Goal: Find specific page/section: Find specific page/section

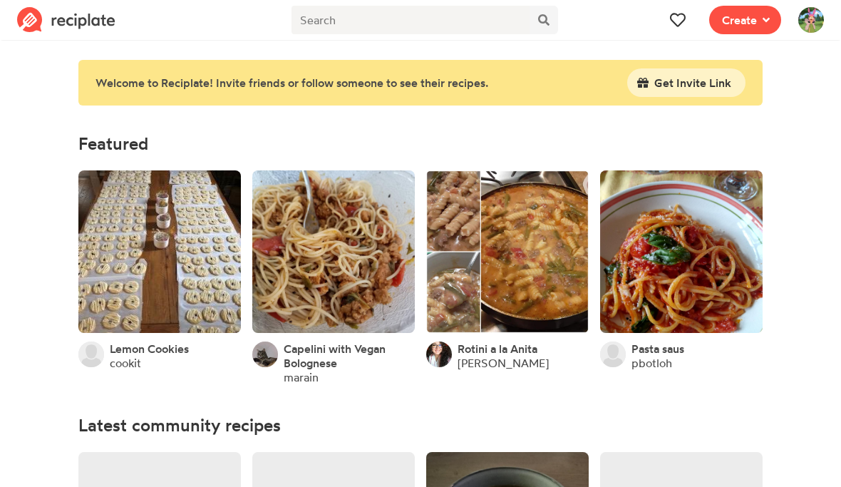
click at [674, 21] on icon at bounding box center [677, 19] width 15 height 15
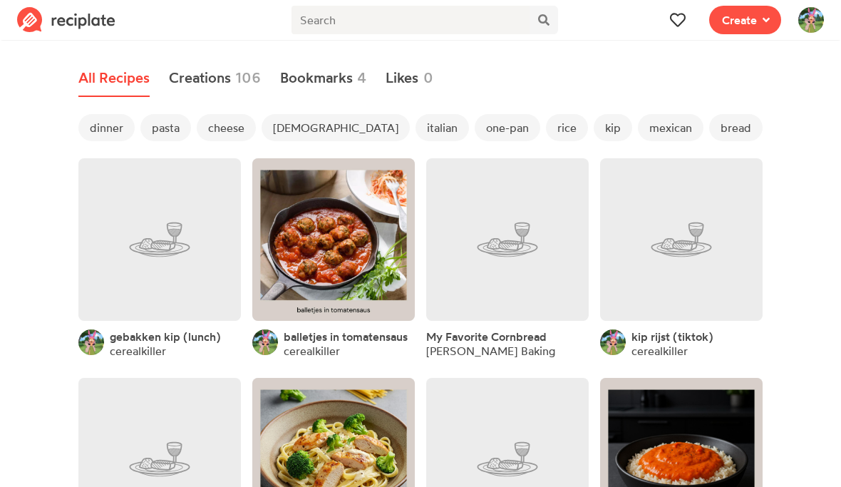
click at [117, 124] on span "dinner" at bounding box center [106, 127] width 56 height 27
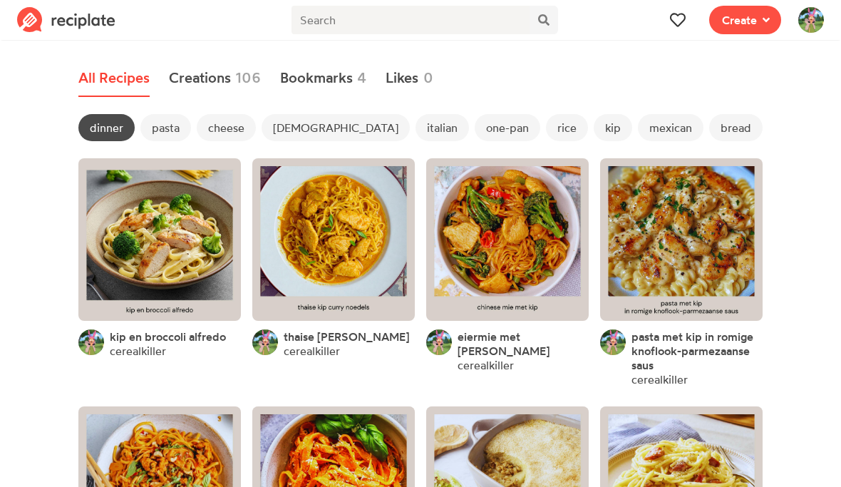
click at [290, 130] on span "[DEMOGRAPHIC_DATA]" at bounding box center [335, 127] width 148 height 27
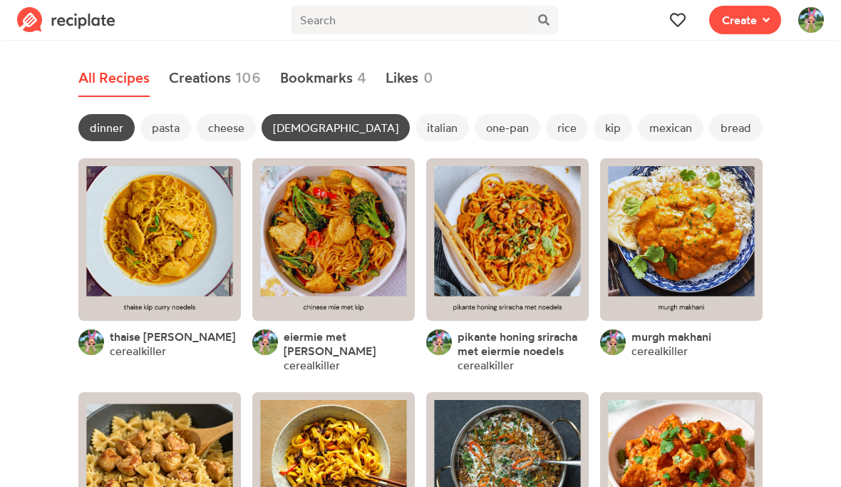
click at [155, 197] on link at bounding box center [159, 239] width 162 height 162
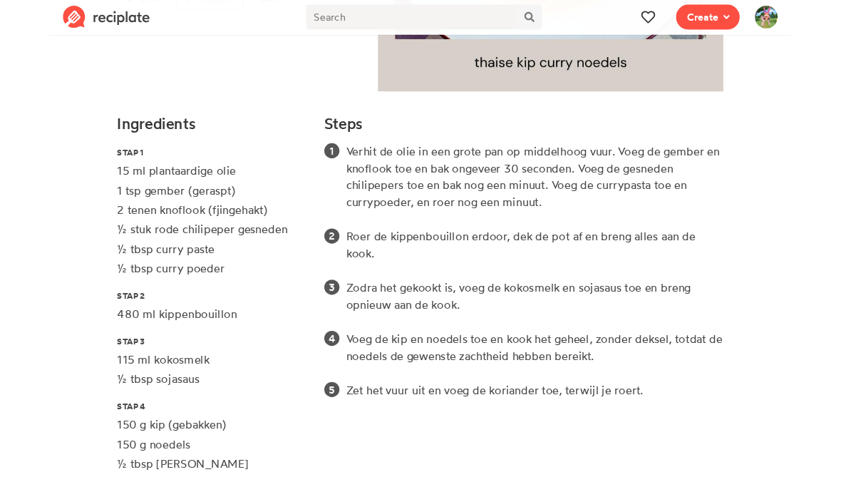
scroll to position [351, 0]
